Goal: Information Seeking & Learning: Find specific page/section

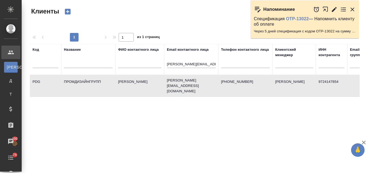
select select "RU"
click at [177, 64] on input "anastasia.shishorina@gmail.com" at bounding box center [191, 64] width 49 height 7
drag, startPoint x: 167, startPoint y: 63, endPoint x: 220, endPoint y: 60, distance: 53.1
click at [220, 60] on tr "Код Название ФИО контактного лица Email контактного лица anastasia.shishorina@g…" at bounding box center [234, 59] width 409 height 31
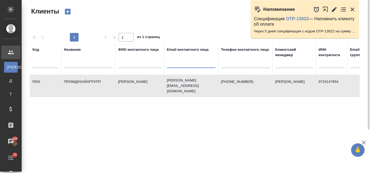
scroll to position [0, 0]
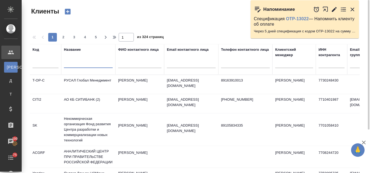
click at [86, 63] on input "text" at bounding box center [88, 64] width 49 height 7
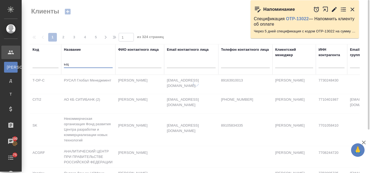
type input "ь"
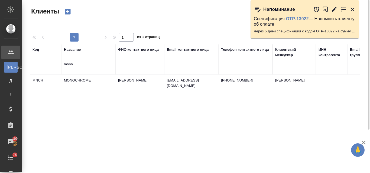
click at [81, 81] on td "MONOCHROME" at bounding box center [88, 84] width 54 height 19
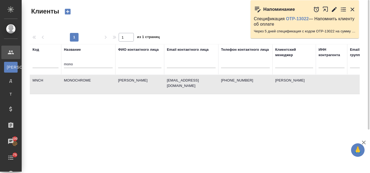
click at [81, 81] on td "MONOCHROME" at bounding box center [88, 84] width 54 height 19
click at [93, 64] on input "mono" at bounding box center [88, 64] width 49 height 7
type input "m"
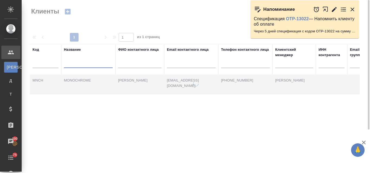
paste input "Издательство PressPass"
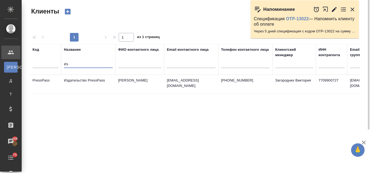
type input "И"
paste input "АО "ДиалогНаука""
type input "А"
paste input "L'OCCITANE"
type input "L"
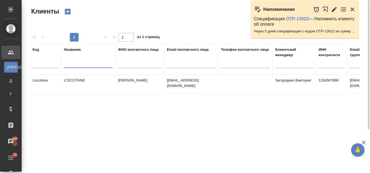
paste input "Lenovo"
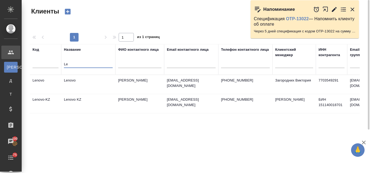
type input "L"
paste input "Хайер Электрикал Эпплаенсиз Рус"
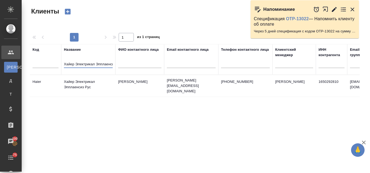
click at [105, 63] on input "Хайер Электрикал Эпплаенсиз Рус" at bounding box center [88, 64] width 49 height 7
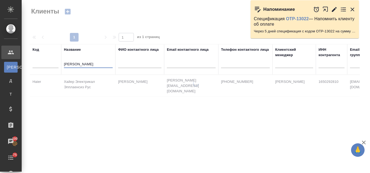
click at [103, 64] on input "енсиз Рус" at bounding box center [88, 64] width 49 height 7
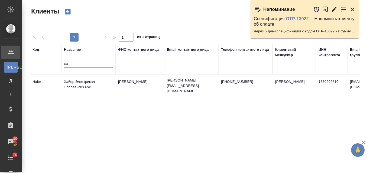
type input "е"
paste input "Штрауман"
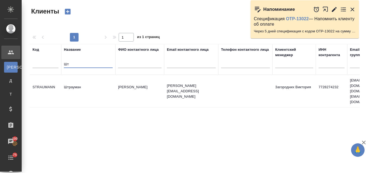
type input "Ш"
paste input "Maytoni"
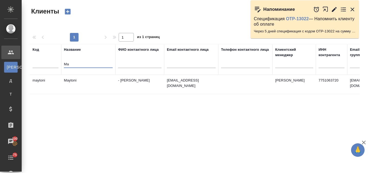
type input "M"
paste input "РУСАДА"
type input "Р"
paste input "Виванти / Vivanti"
type input "В"
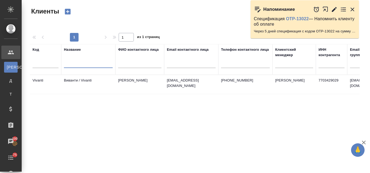
paste input "Тур Аудио"
type input "Т"
paste input "Адаре Интернешнл"
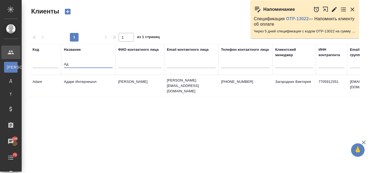
type input "А"
paste input "ICL-КПО ВС"
type input "I"
paste input "Платформа Сейлз Чейн"
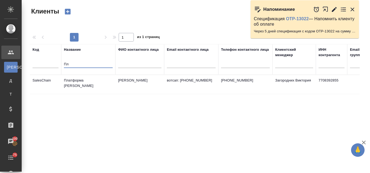
type input "П"
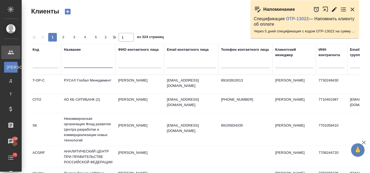
paste input "International Kindergarten Little Sparrows"
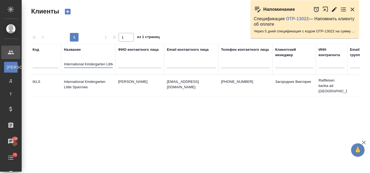
click at [111, 63] on input "International Kindergarten Little Sparrows" at bounding box center [88, 64] width 49 height 7
click at [111, 63] on input "le Sparrows" at bounding box center [88, 64] width 49 height 7
type input "l"
paste input "Битуолл"
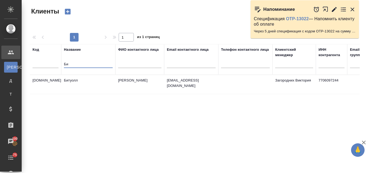
type input "Б"
type input "м"
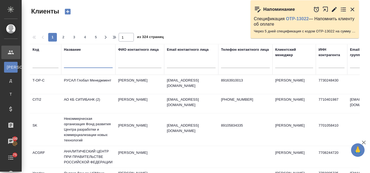
paste input "Фирма «Гамма»"
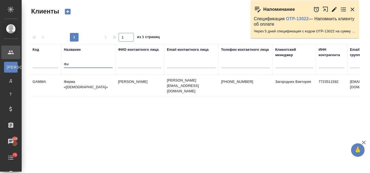
type input "Ф"
type input "м"
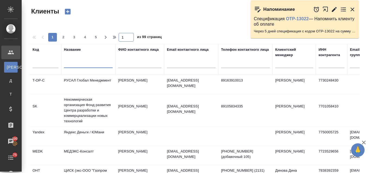
paste input "ABBYY Продакшн"
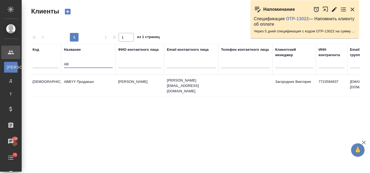
type input "A"
paste input "Национальный центр развития искусственного интеллекта при Правительстве Российс…"
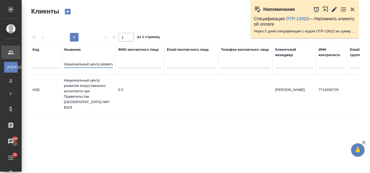
click at [107, 63] on input "Национальный центр развития искусственного интеллекта при Правительстве Российс…" at bounding box center [88, 64] width 49 height 7
click at [111, 63] on input "ития искусственного интеллекта при Правительстве Российской Федерации НИУ ВШЭ" at bounding box center [88, 64] width 49 height 7
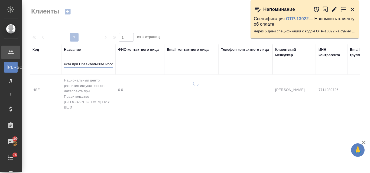
click at [111, 63] on input "екта при Правительстве Российской Федерации НИУ ВШЭ" at bounding box center [88, 64] width 49 height 7
click at [111, 63] on input "сийской Федерации НИУ ВШЭ" at bounding box center [88, 64] width 49 height 7
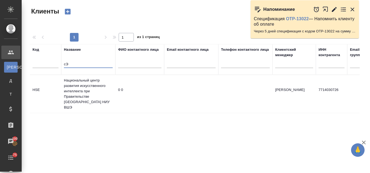
type input "Э"
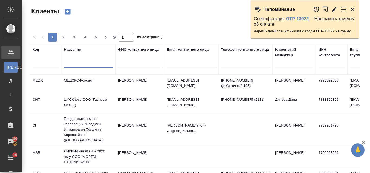
paste input "ASUS Global PTE. LTD."
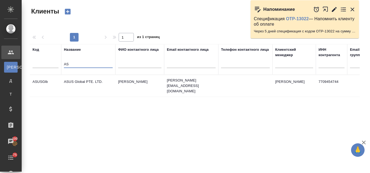
type input "A"
type input "м"
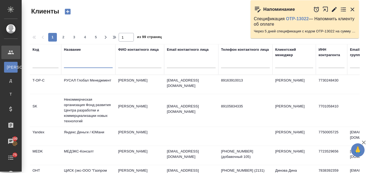
paste input "Diageo"
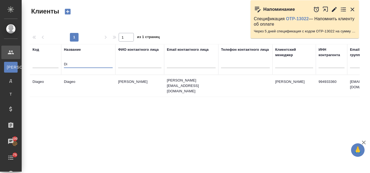
type input "D"
paste input "Erich Krause Group"
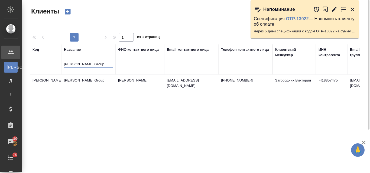
type input "Erich Krause Group"
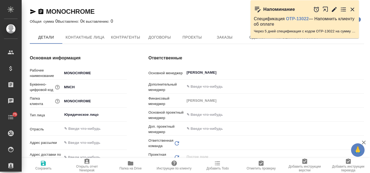
type textarea "x"
type input "Беговая"
type input "(TUP) Общество с ограниченной ответственностью «Технологии управления переводом»"
type textarea "x"
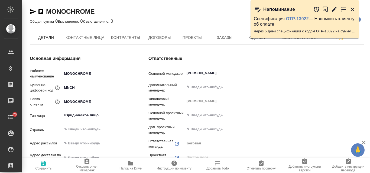
type textarea "x"
click at [94, 38] on span "Контактные лица" at bounding box center [85, 37] width 39 height 7
type textarea "x"
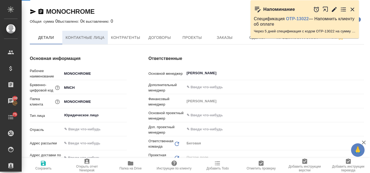
type textarea "x"
select select "RU"
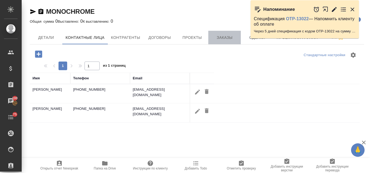
click at [221, 37] on span "Заказы" at bounding box center [224, 37] width 26 height 7
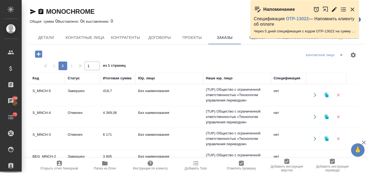
click at [149, 91] on td "Без наименования" at bounding box center [169, 95] width 68 height 19
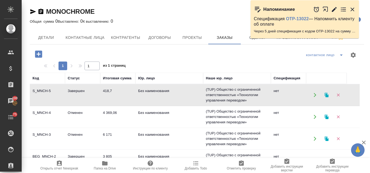
click at [83, 100] on td "Завершен" at bounding box center [82, 95] width 35 height 19
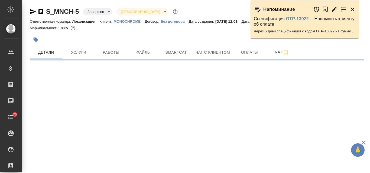
select select "RU"
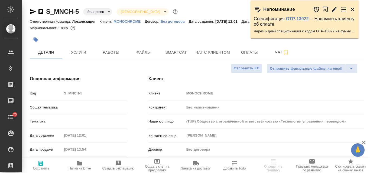
type textarea "x"
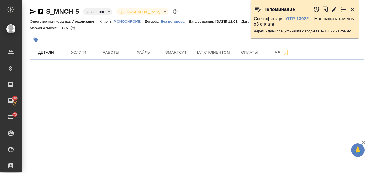
select select "RU"
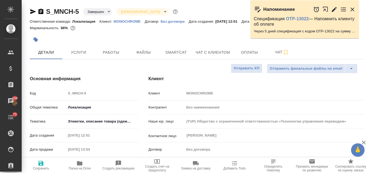
type textarea "x"
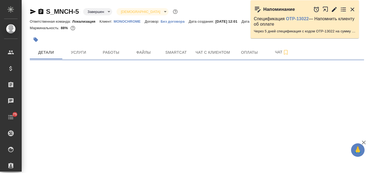
select select "RU"
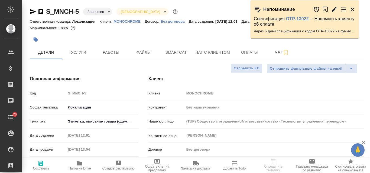
type textarea "x"
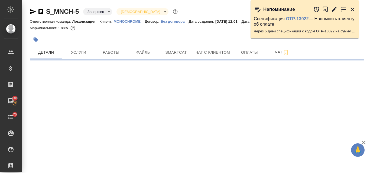
select select "RU"
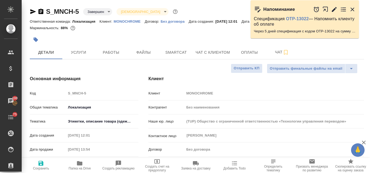
type textarea "x"
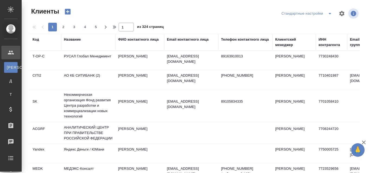
select select "RU"
